Goal: Information Seeking & Learning: Check status

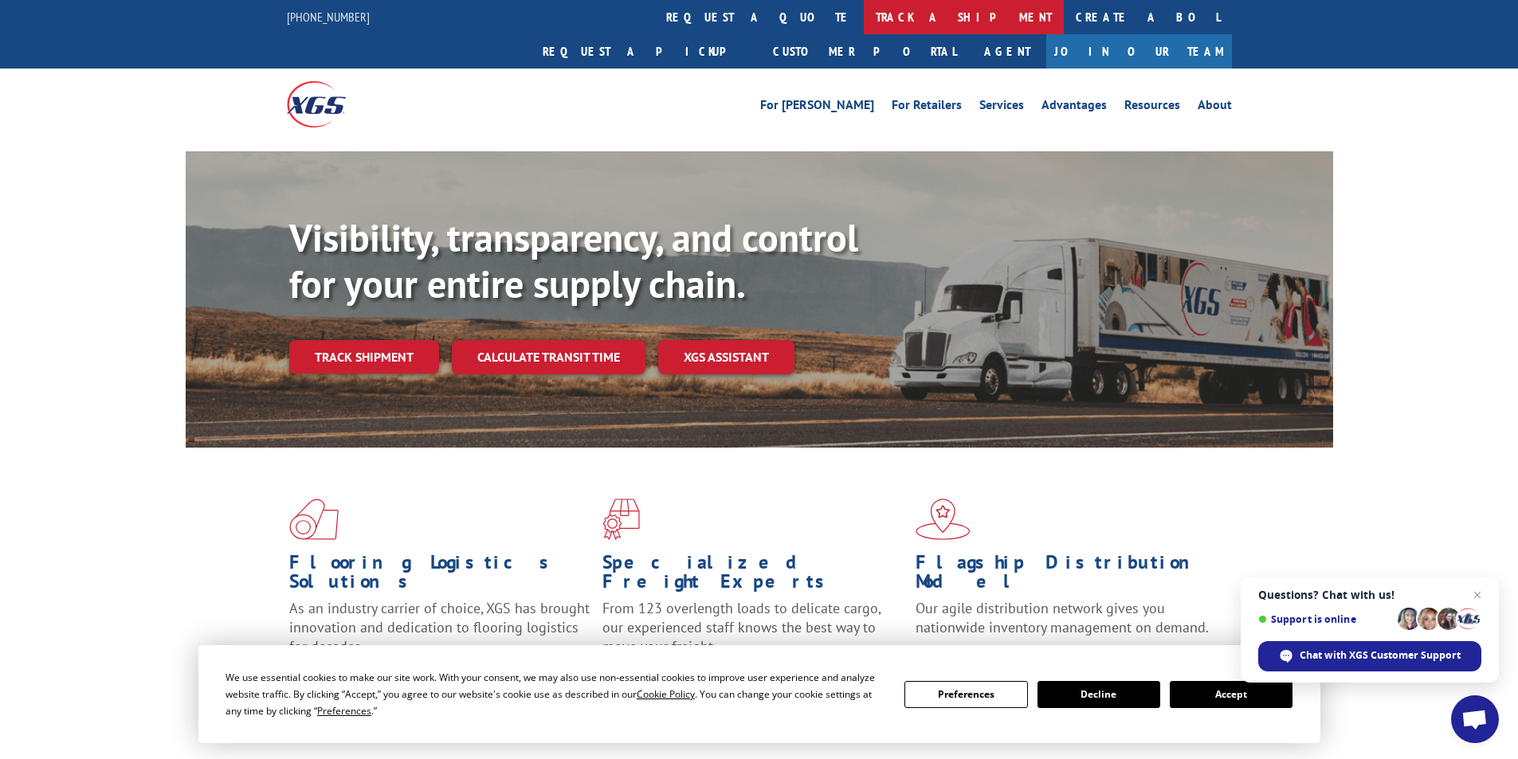
click at [864, 18] on link "track a shipment" at bounding box center [964, 17] width 200 height 34
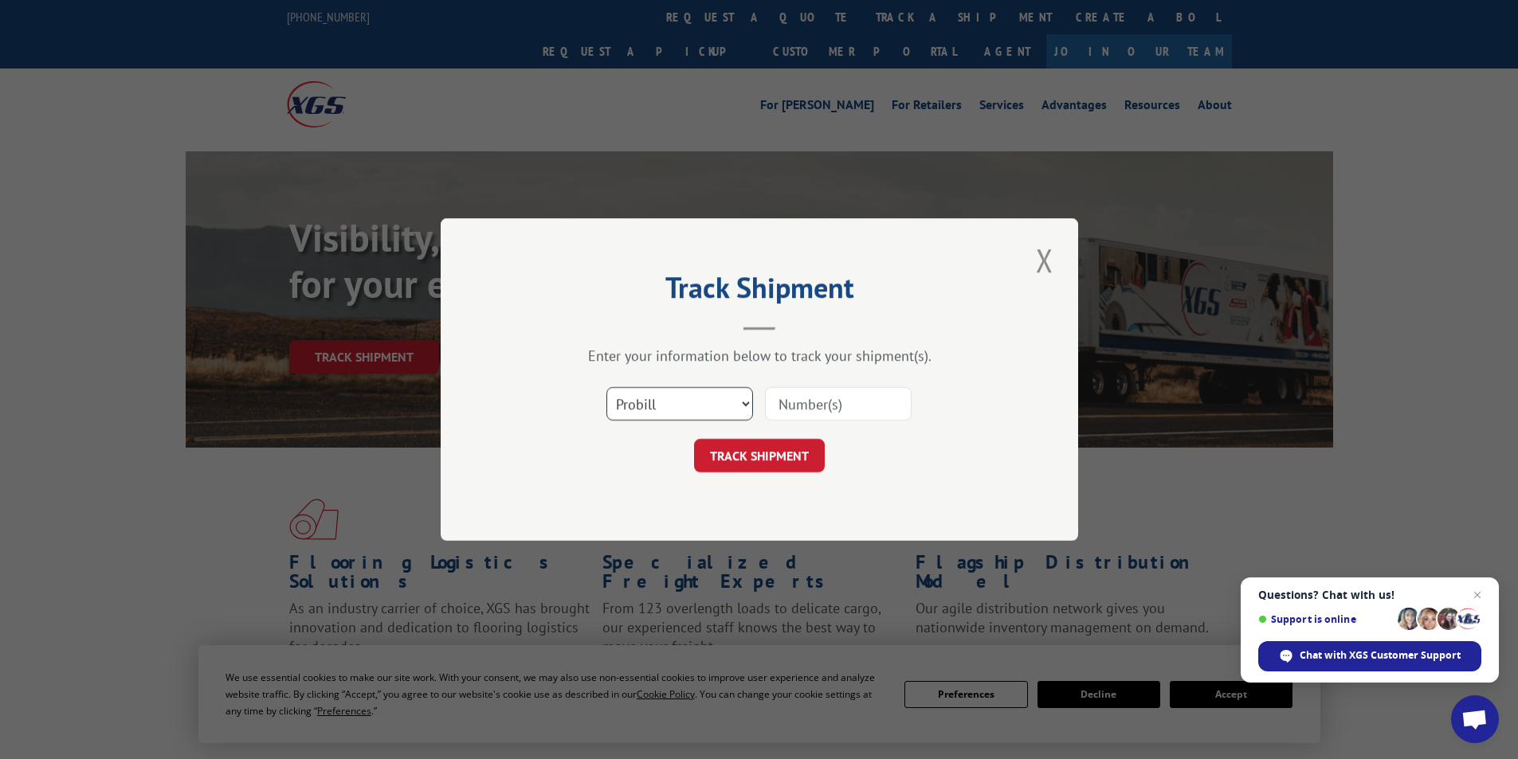
click at [740, 406] on select "Select category... Probill BOL PO" at bounding box center [679, 403] width 147 height 33
select select "po"
click at [606, 387] on select "Select category... Probill BOL PO" at bounding box center [679, 403] width 147 height 33
click at [805, 398] on input at bounding box center [838, 403] width 147 height 33
type input "09521245"
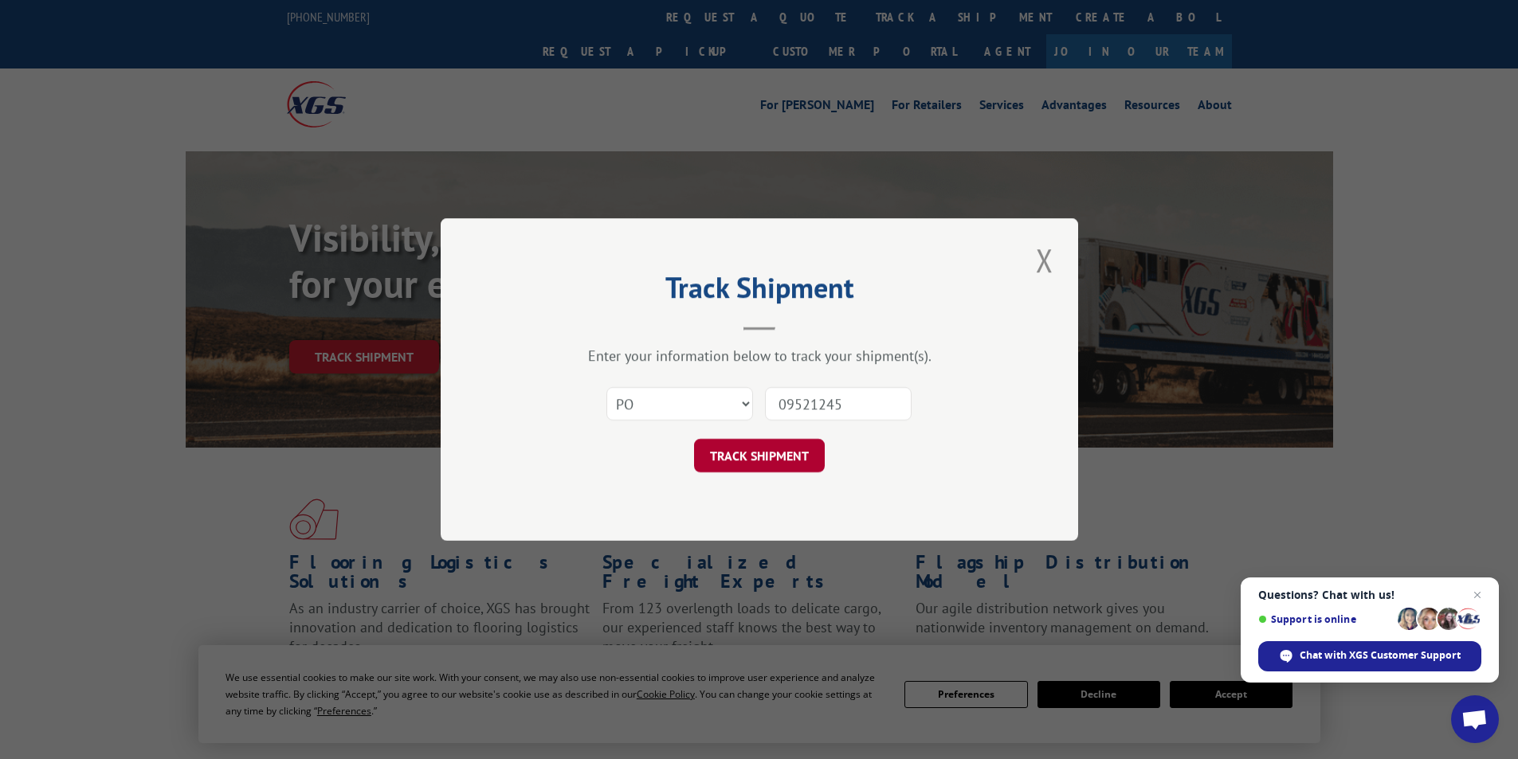
click at [764, 446] on button "TRACK SHIPMENT" at bounding box center [759, 455] width 131 height 33
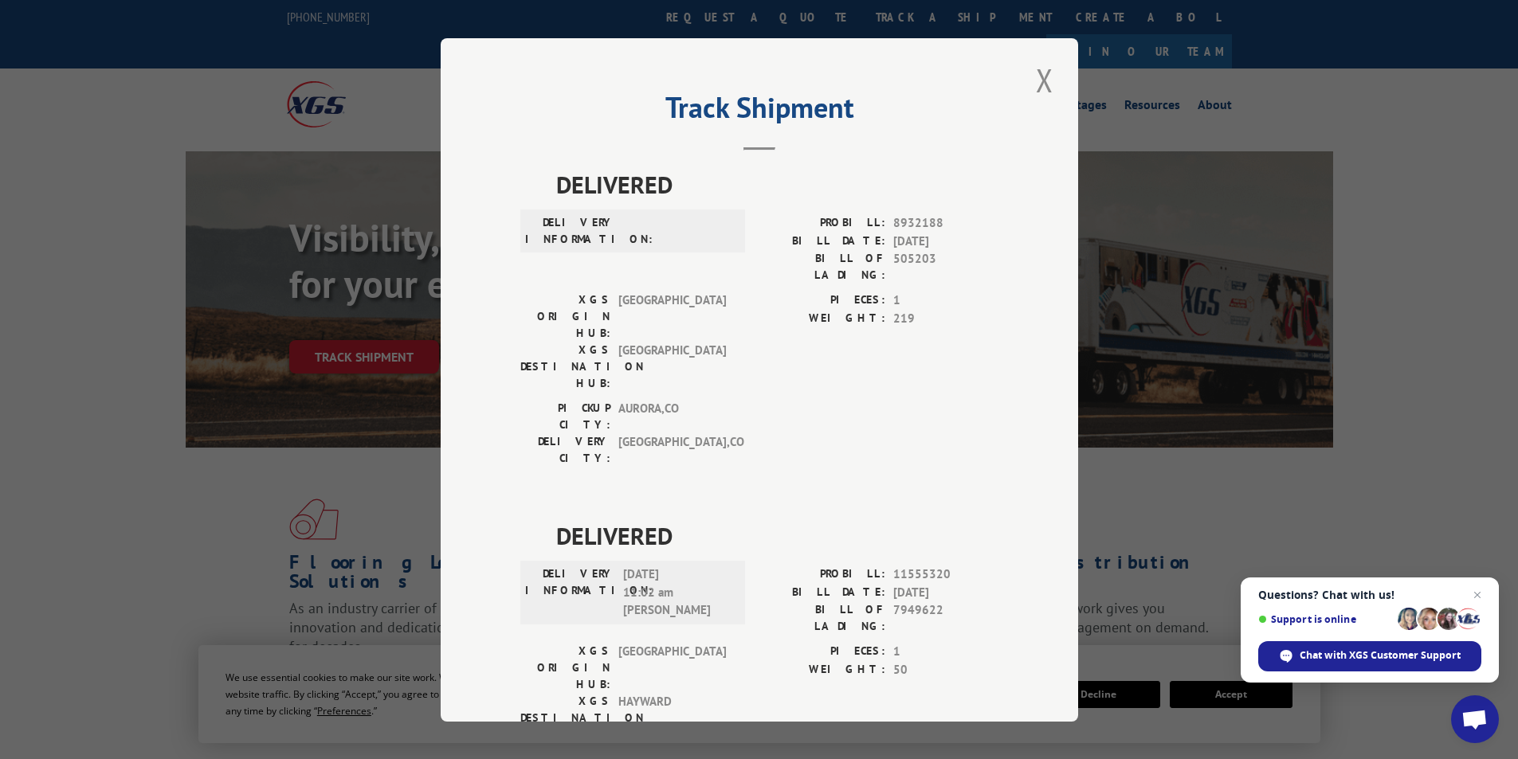
click at [1064, 81] on div "Track Shipment DELIVERED DELIVERY INFORMATION: PROBILL: 8932188 BILL DATE: [DAT…" at bounding box center [759, 380] width 637 height 684
click at [1033, 84] on button "Close modal" at bounding box center [1044, 80] width 27 height 44
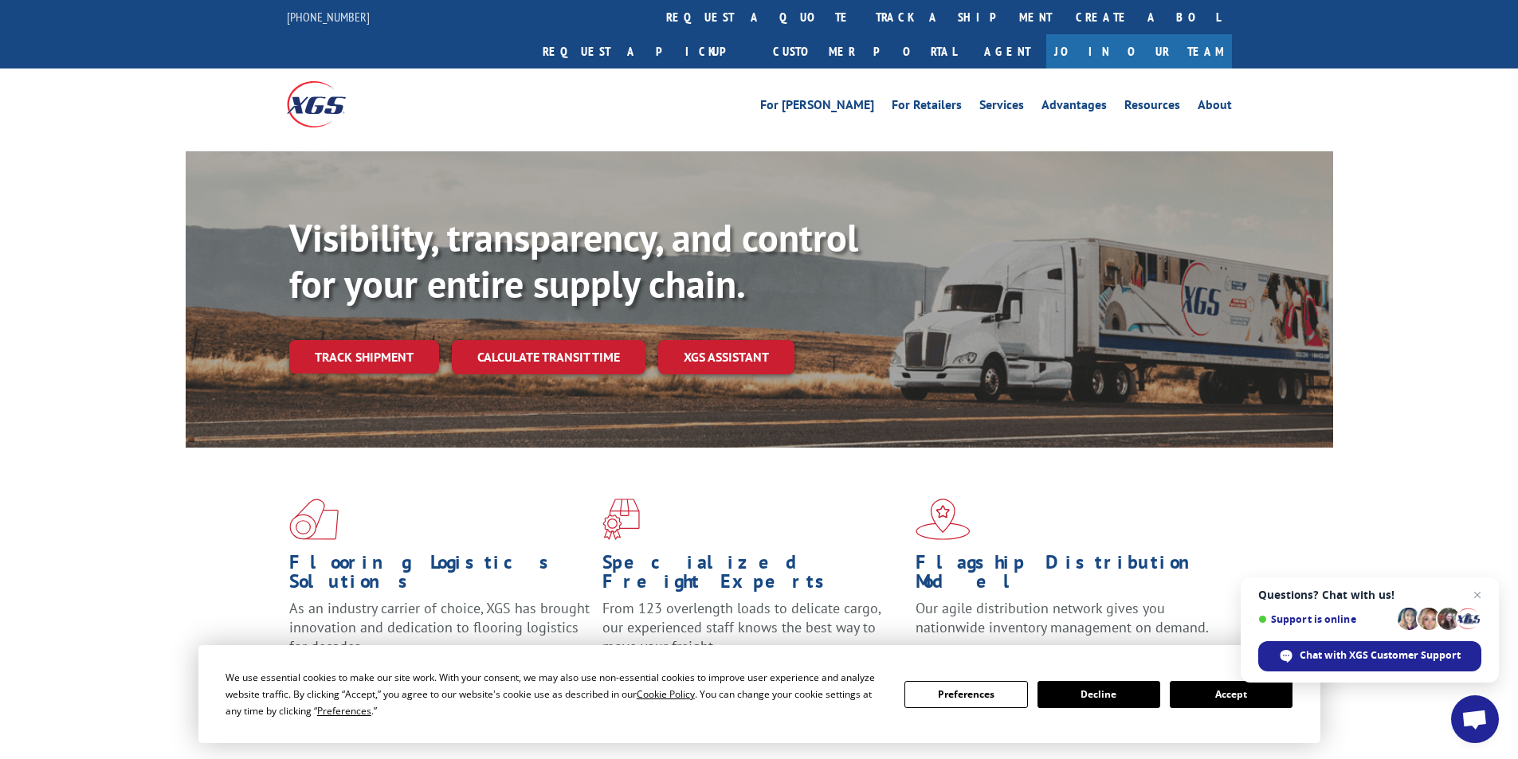
click at [864, 16] on link "track a shipment" at bounding box center [964, 17] width 200 height 34
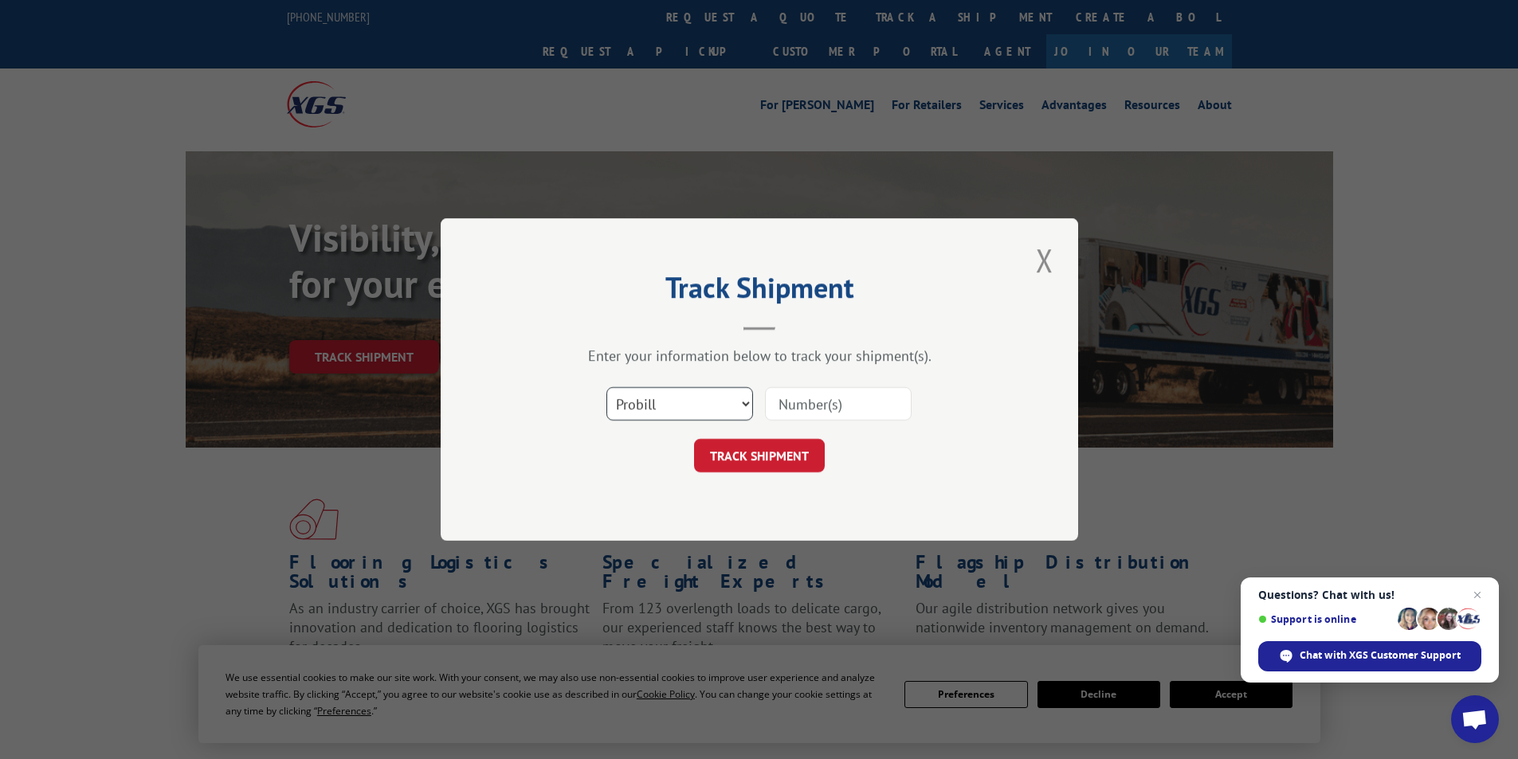
click at [743, 400] on select "Select category... Probill BOL PO" at bounding box center [679, 403] width 147 height 33
select select "po"
click at [606, 387] on select "Select category... Probill BOL PO" at bounding box center [679, 403] width 147 height 33
click at [814, 403] on input at bounding box center [838, 403] width 147 height 33
type input "09521282"
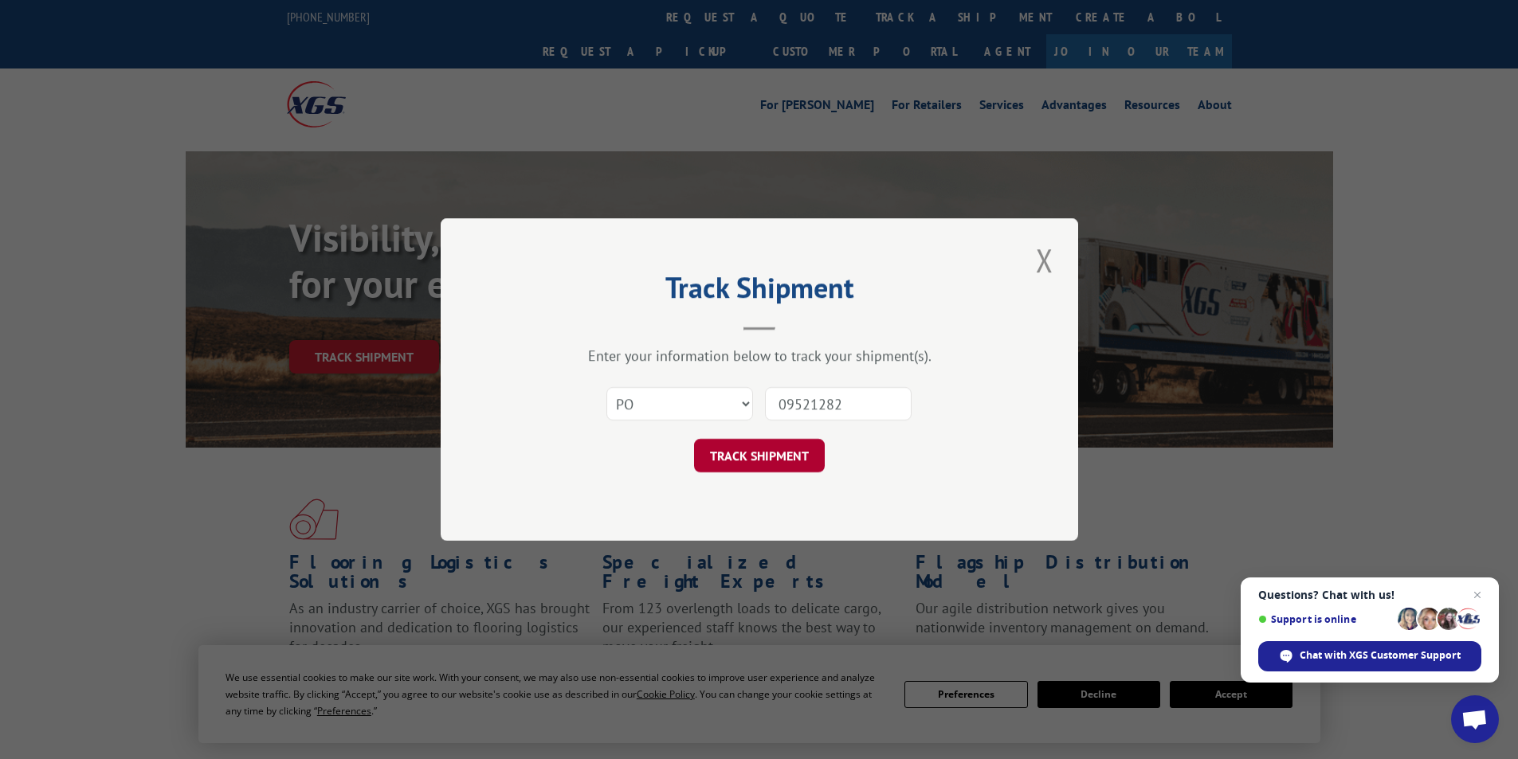
click at [723, 452] on button "TRACK SHIPMENT" at bounding box center [759, 455] width 131 height 33
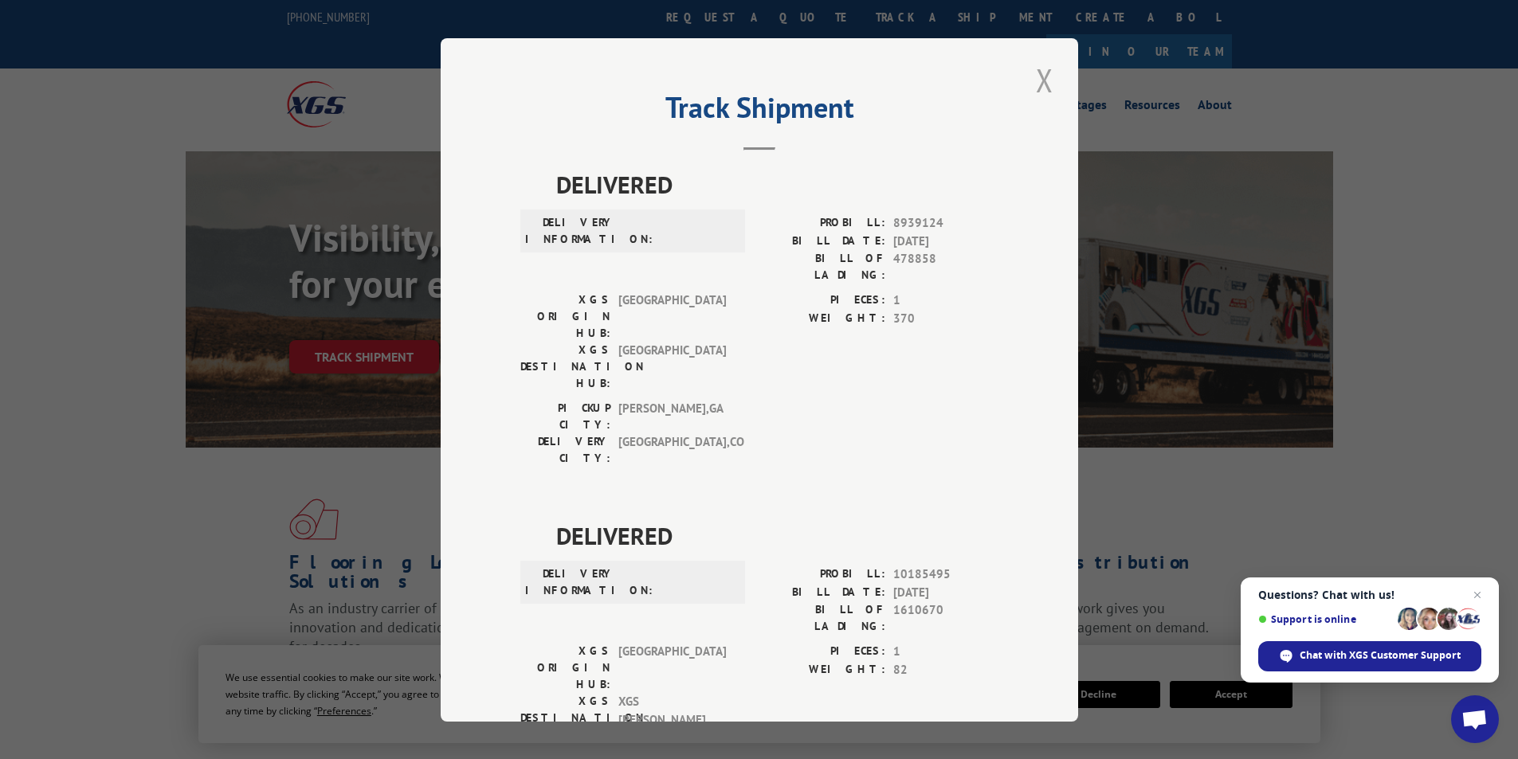
click at [1037, 76] on button "Close modal" at bounding box center [1044, 80] width 27 height 44
